Goal: Task Accomplishment & Management: Use online tool/utility

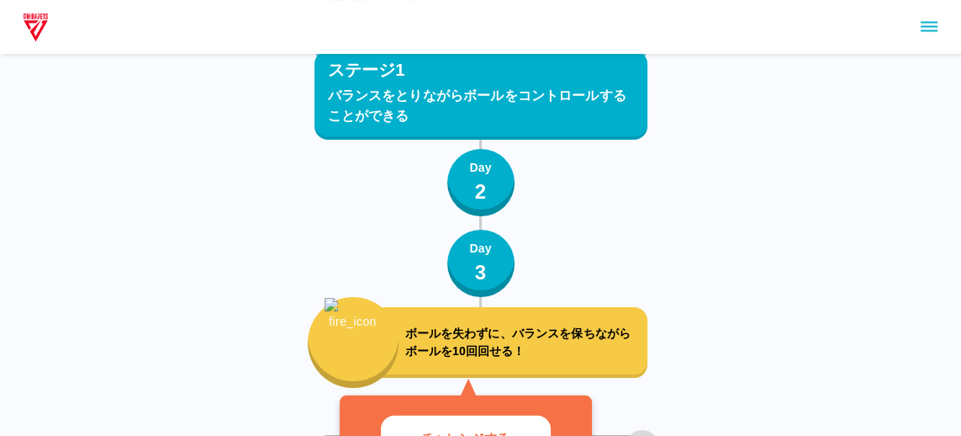
scroll to position [312, 0]
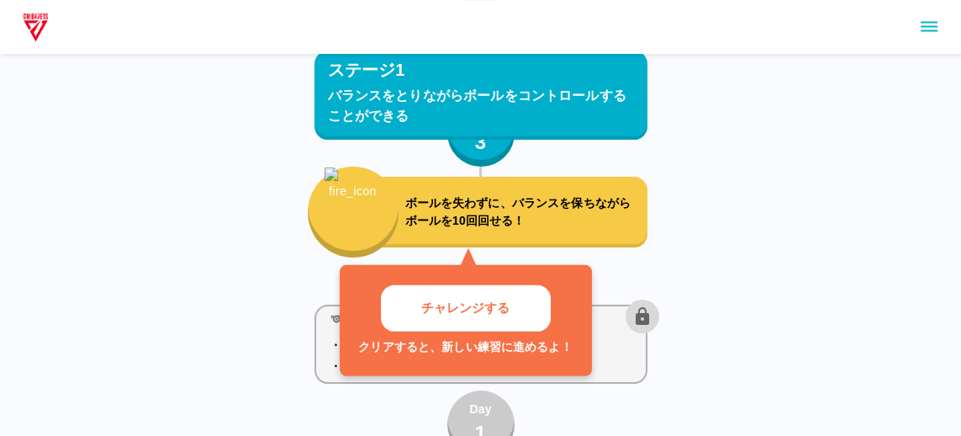
click at [412, 306] on button "チャレンジする" at bounding box center [466, 308] width 170 height 46
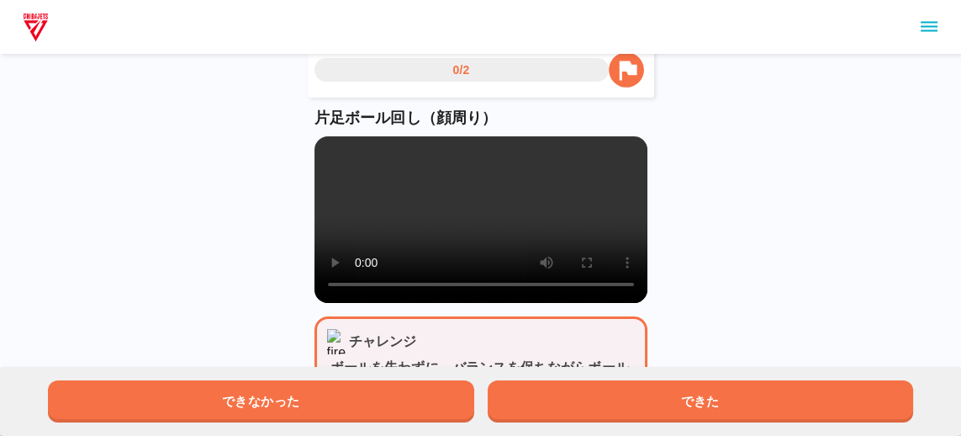
scroll to position [55, 0]
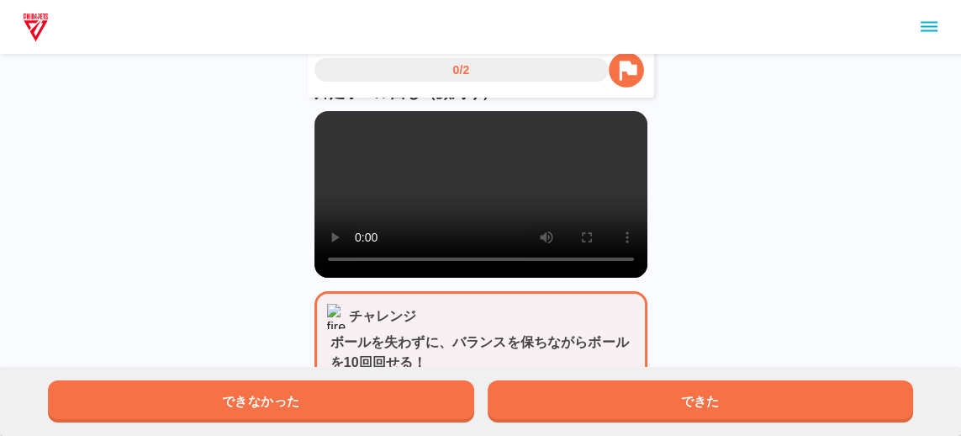
click at [717, 170] on div "0/2 片足ボール回し（顔周り） チャレンジ ボールを失わずに、バランスを保ちながらボールを10回回せる！ できなかった できた" at bounding box center [480, 180] width 961 height 470
click at [733, 177] on div "0/2 片足ボール回し（顔周り） チャレンジ ボールを失わずに、バランスを保ちながらボールを10回回せる！ できなかった できた" at bounding box center [480, 180] width 961 height 470
click at [871, 422] on button "できた" at bounding box center [701, 401] width 426 height 42
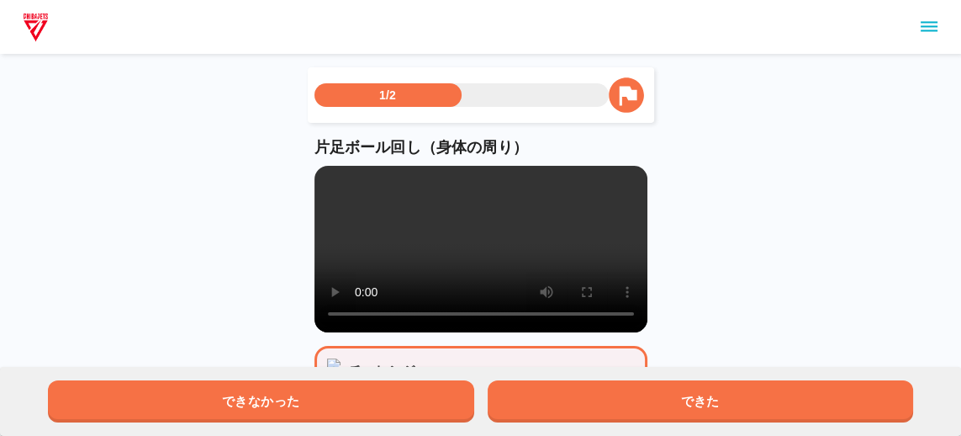
click at [833, 422] on button "できた" at bounding box center [701, 401] width 426 height 42
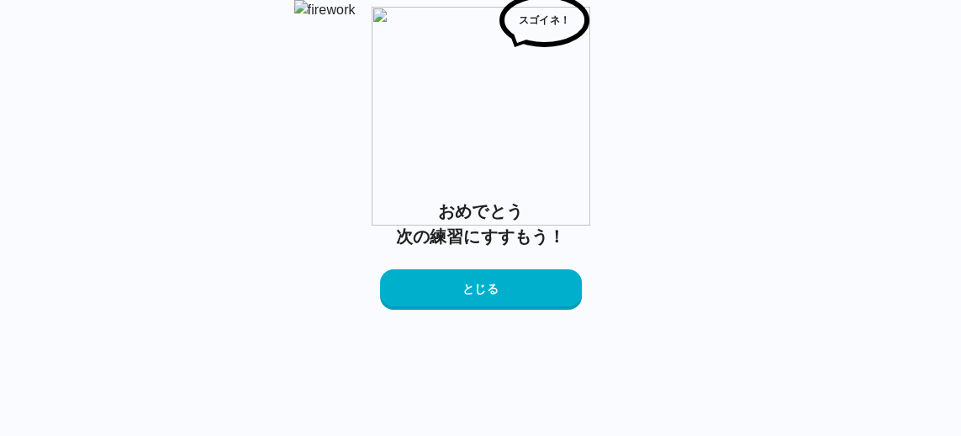
click at [529, 310] on button "とじる" at bounding box center [481, 289] width 202 height 40
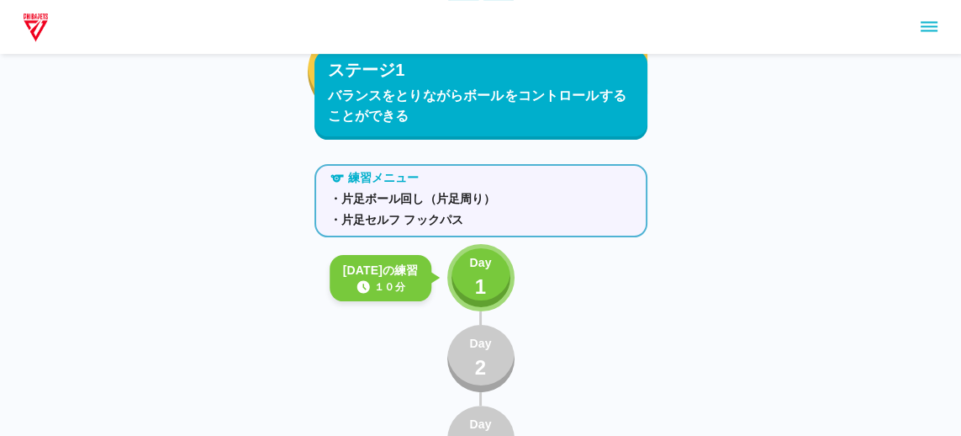
scroll to position [471, 0]
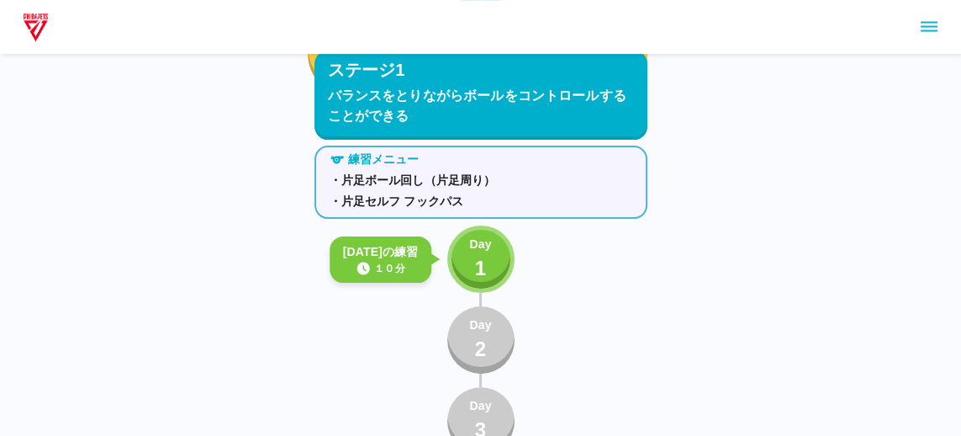
click at [487, 249] on p "Day" at bounding box center [480, 245] width 22 height 18
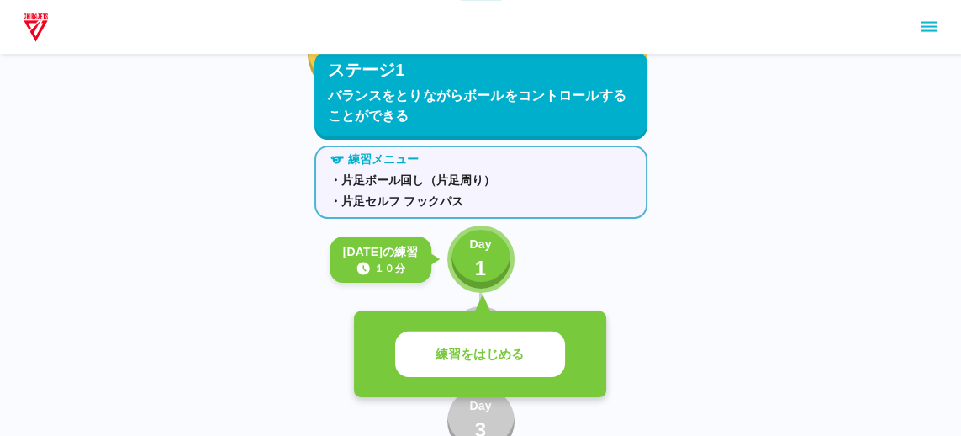
click at [537, 358] on button "練習をはじめる" at bounding box center [480, 354] width 170 height 46
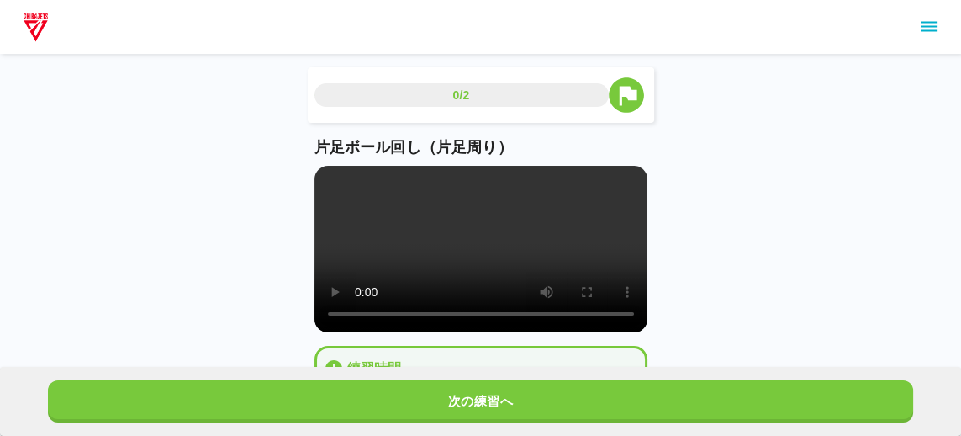
click at [958, 78] on div "0/2 片足ボール回し（片足周り） 練習時間 5分を目安に練習してみよう！ 練習のポイント 1 . 素早くボールを回す 2 . ボディーバランス 3 . アイ…" at bounding box center [480, 276] width 961 height 553
click at [958, 435] on div "次の練習へ" at bounding box center [480, 401] width 961 height 69
click at [786, 422] on button "次の練習へ" at bounding box center [481, 401] width 866 height 42
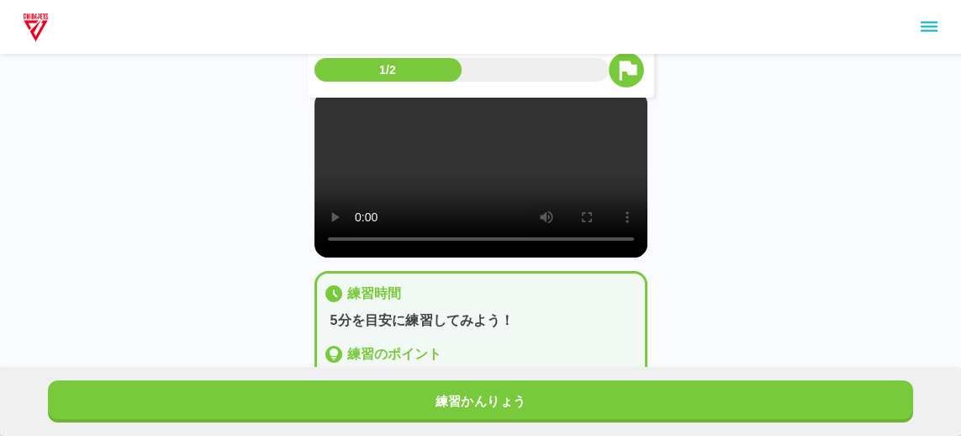
scroll to position [28, 0]
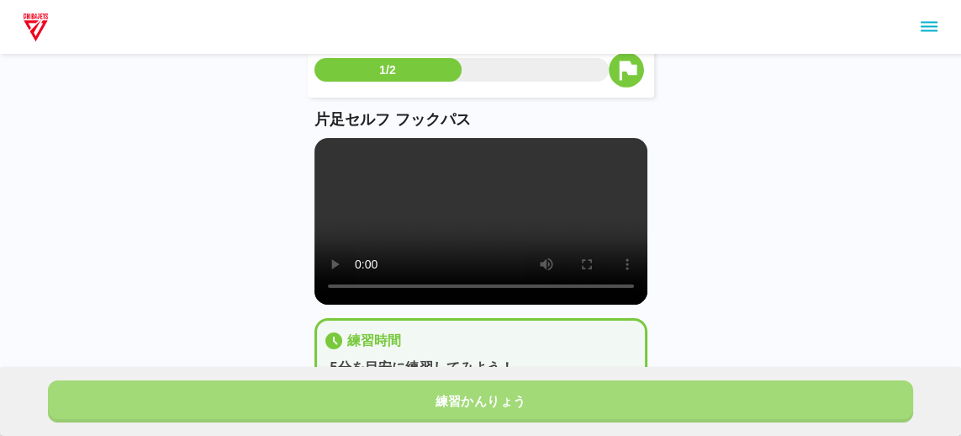
click at [361, 385] on button "練習かんりょう" at bounding box center [481, 401] width 866 height 42
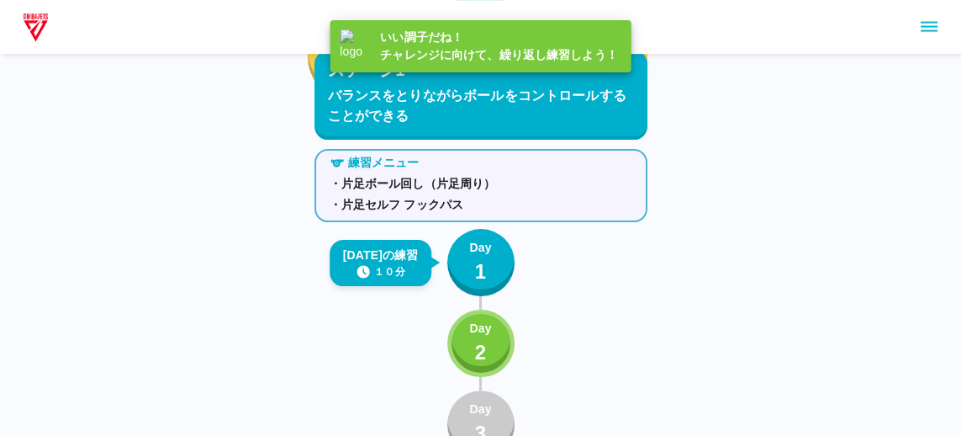
scroll to position [511, 0]
